Goal: Task Accomplishment & Management: Use online tool/utility

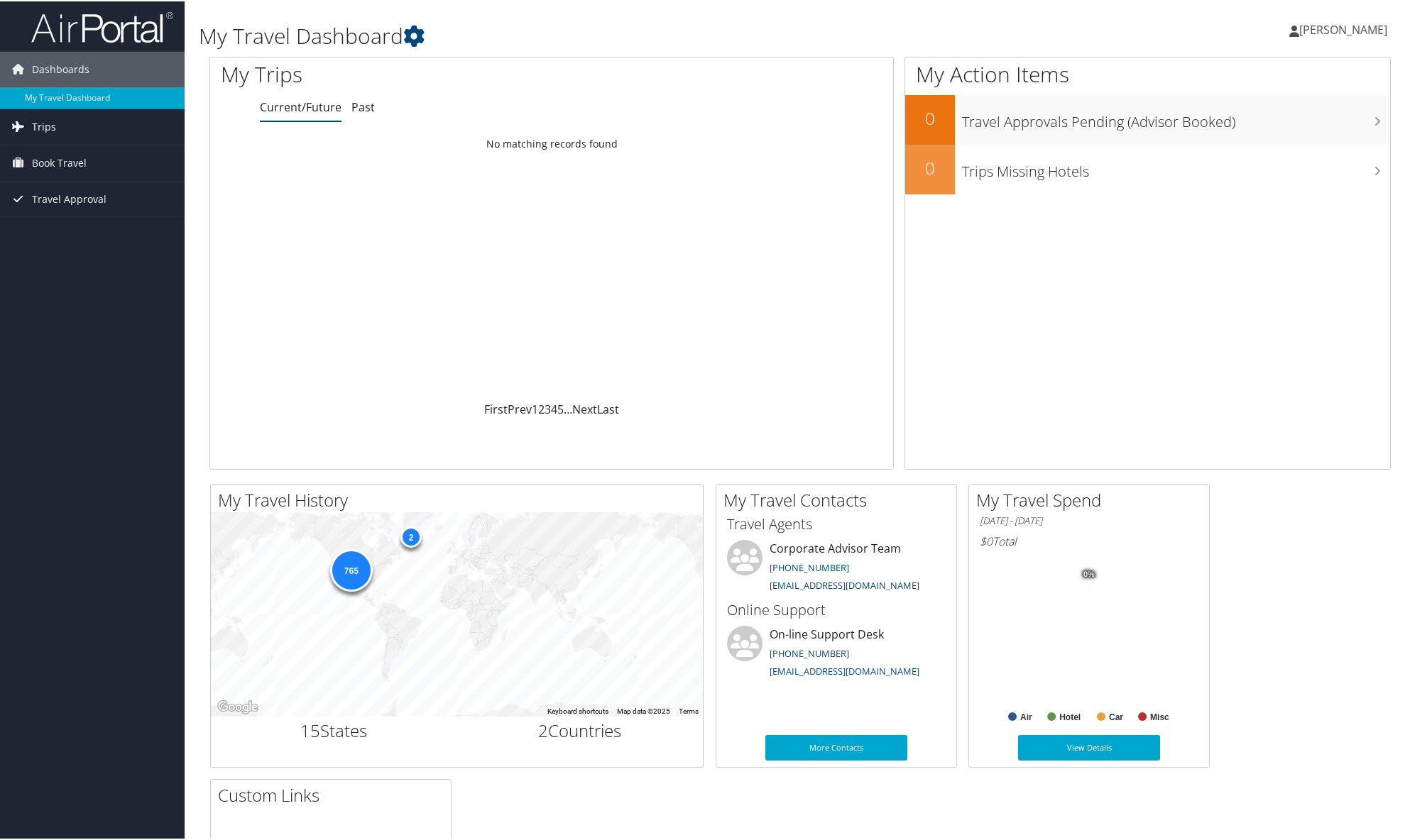
click at [37, 124] on span "Trips" at bounding box center [44, 126] width 24 height 36
click at [54, 156] on link "Current/Future Trips" at bounding box center [92, 154] width 184 height 21
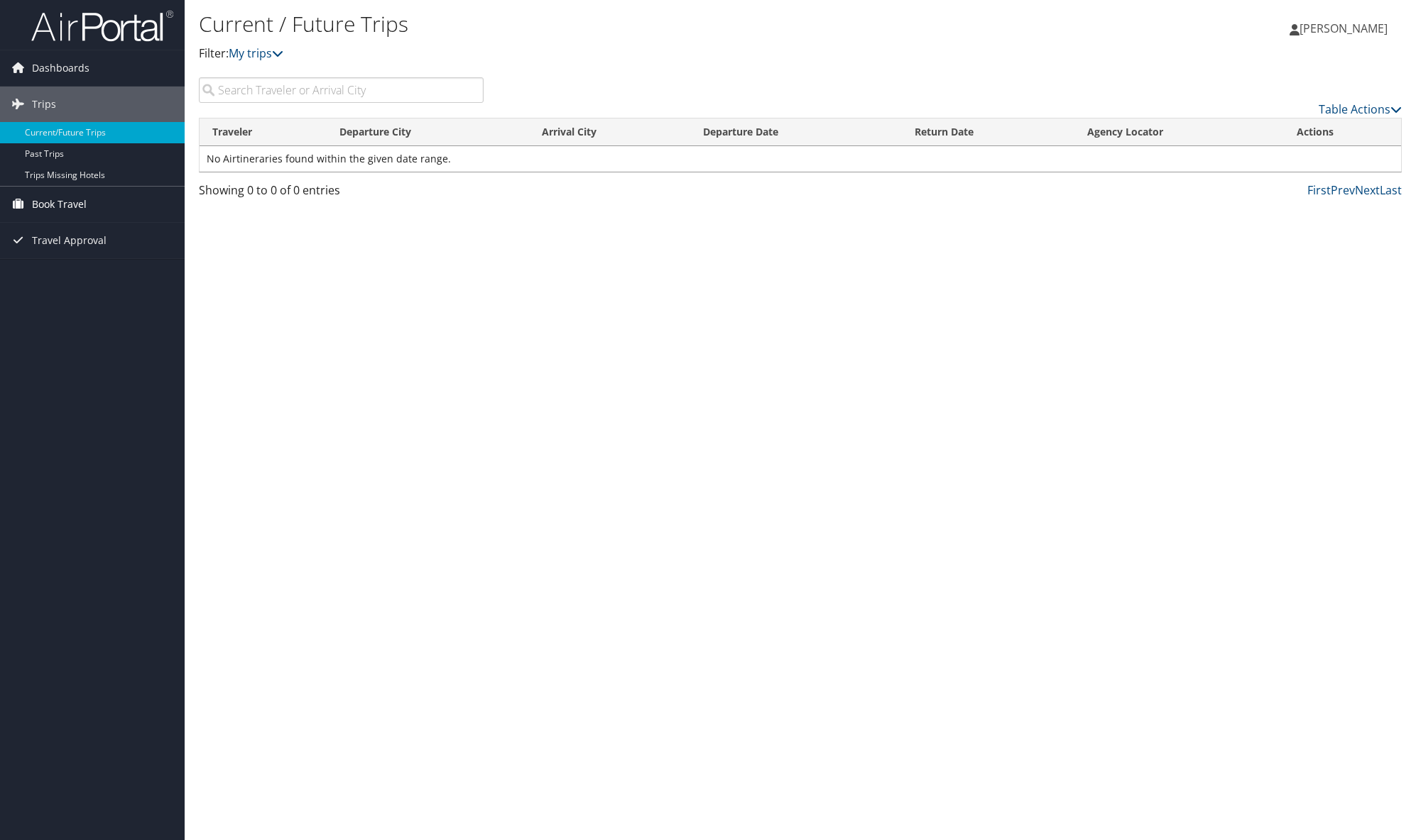
click at [76, 210] on span "Book Travel" at bounding box center [59, 204] width 54 height 36
click at [78, 258] on link "Book/Manage Online Trips" at bounding box center [92, 254] width 184 height 21
